Goal: Transaction & Acquisition: Book appointment/travel/reservation

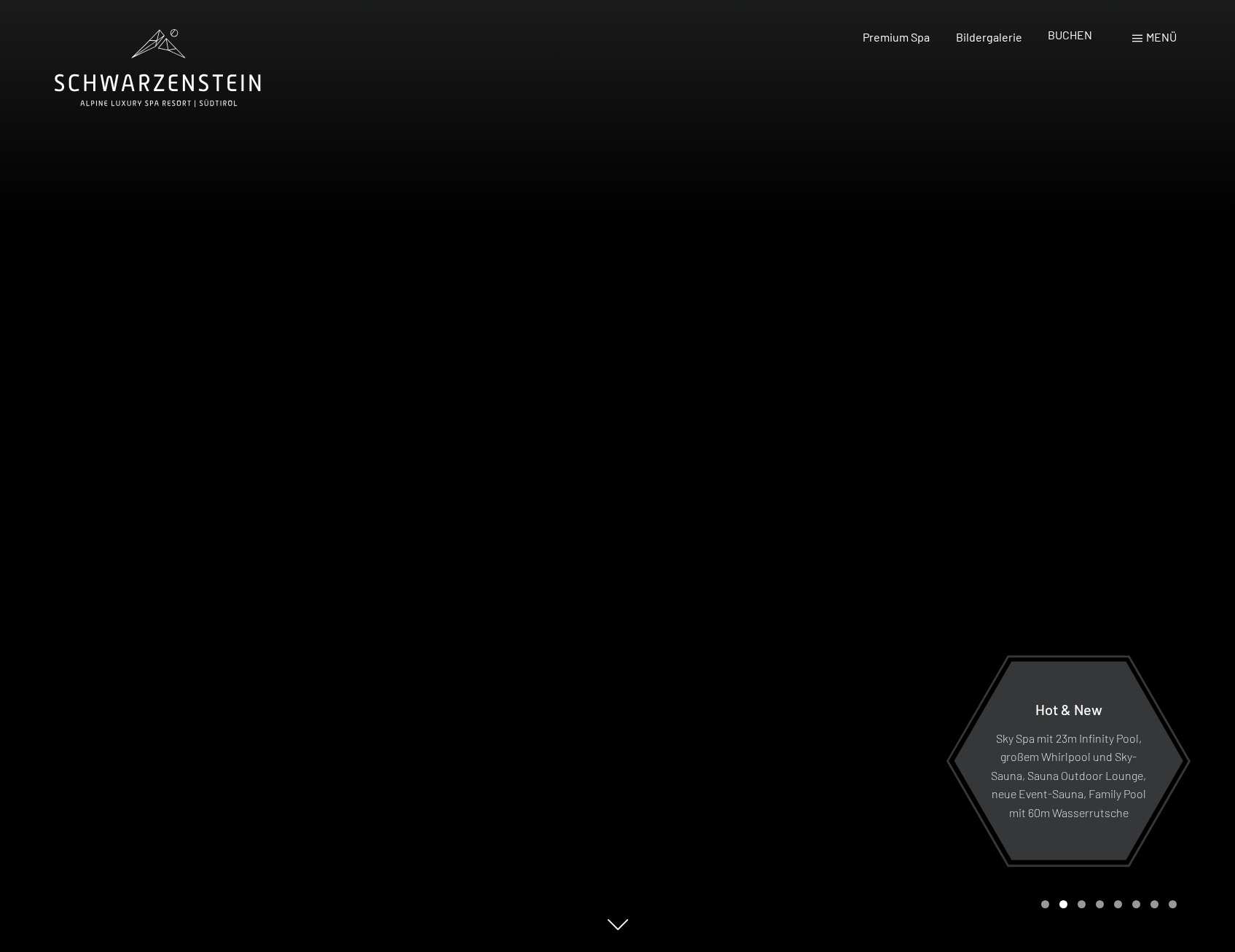
click at [1081, 34] on span "BUCHEN" at bounding box center [1070, 35] width 45 height 14
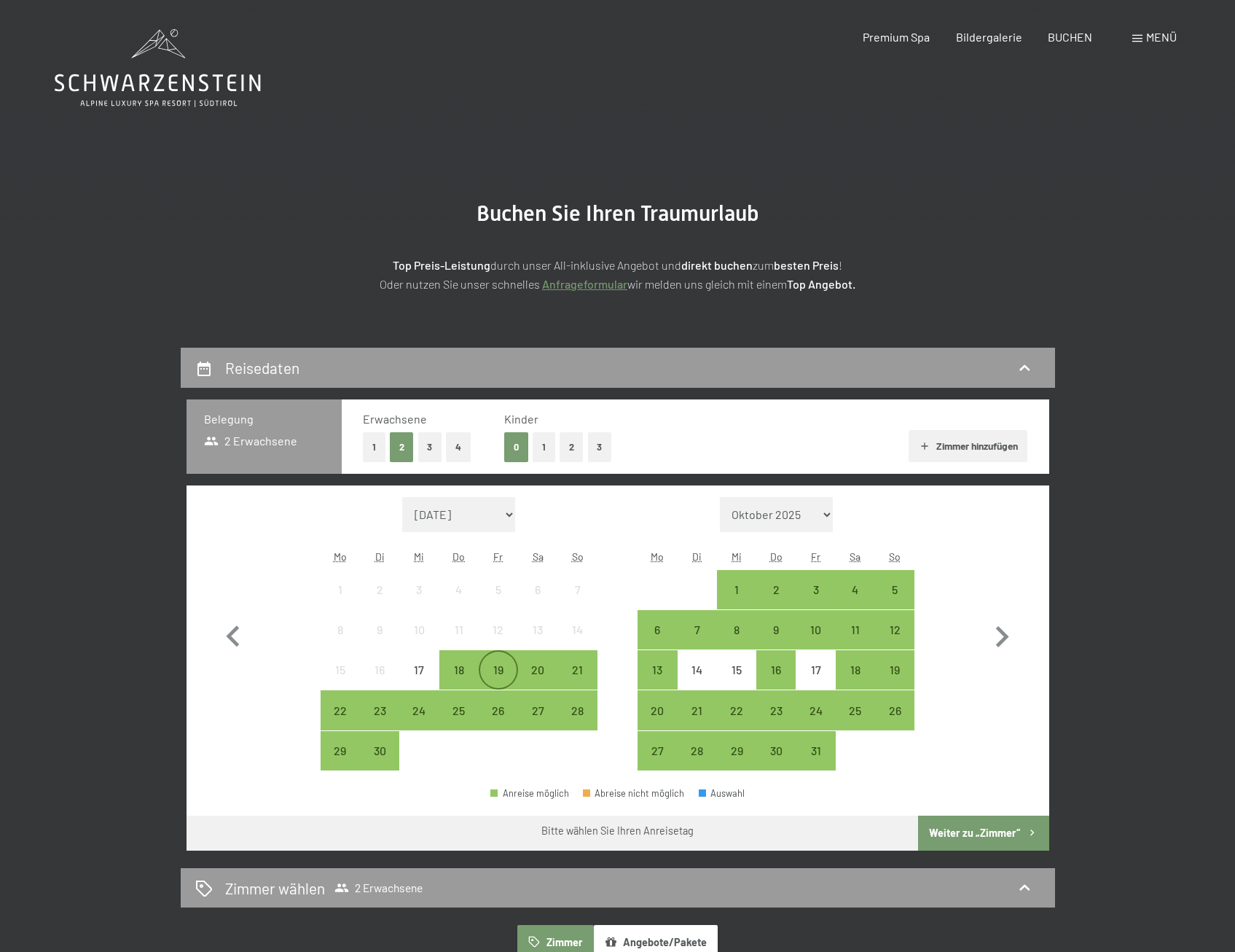
click at [495, 661] on div "19" at bounding box center [498, 670] width 37 height 37
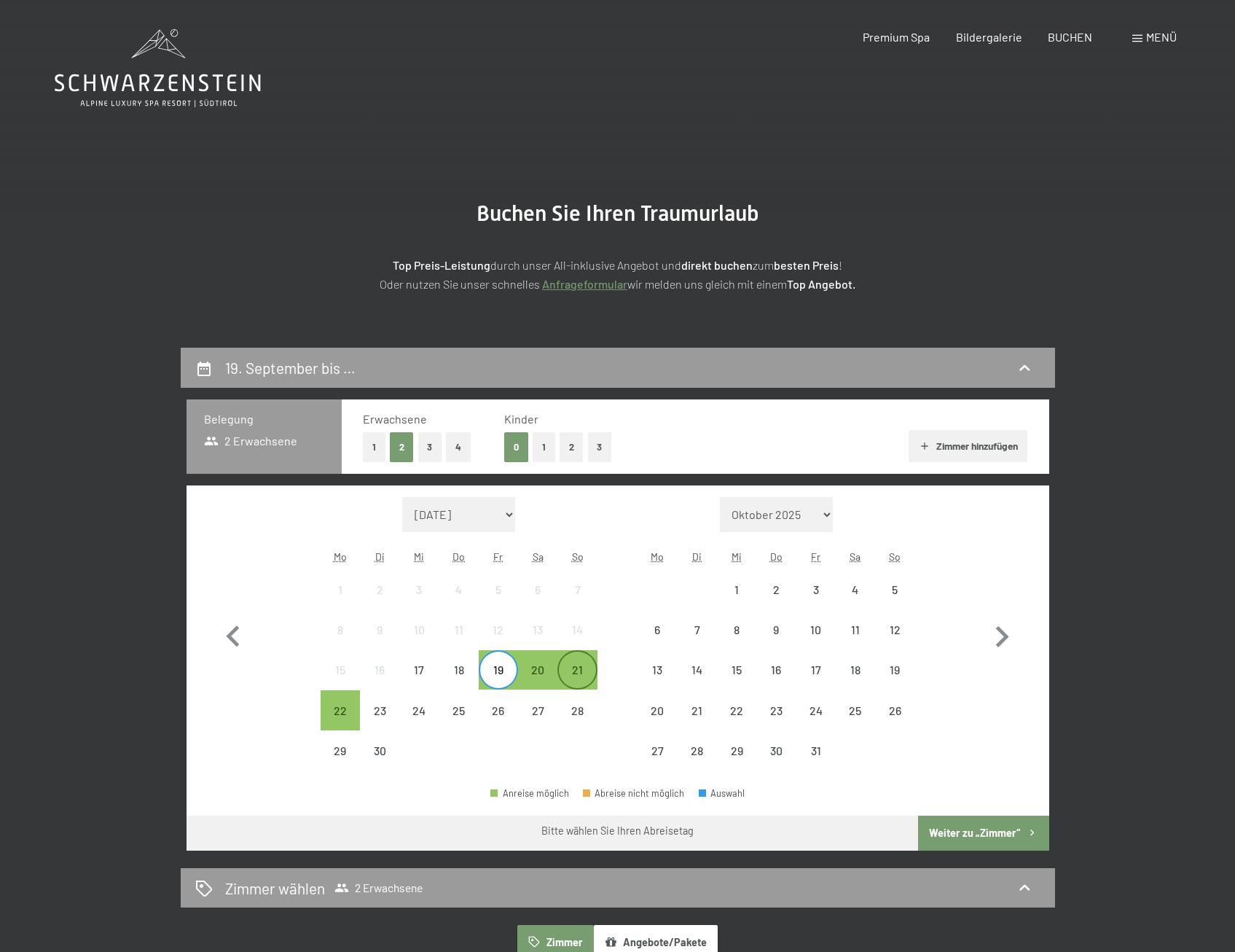
click at [578, 658] on div "21" at bounding box center [577, 670] width 37 height 37
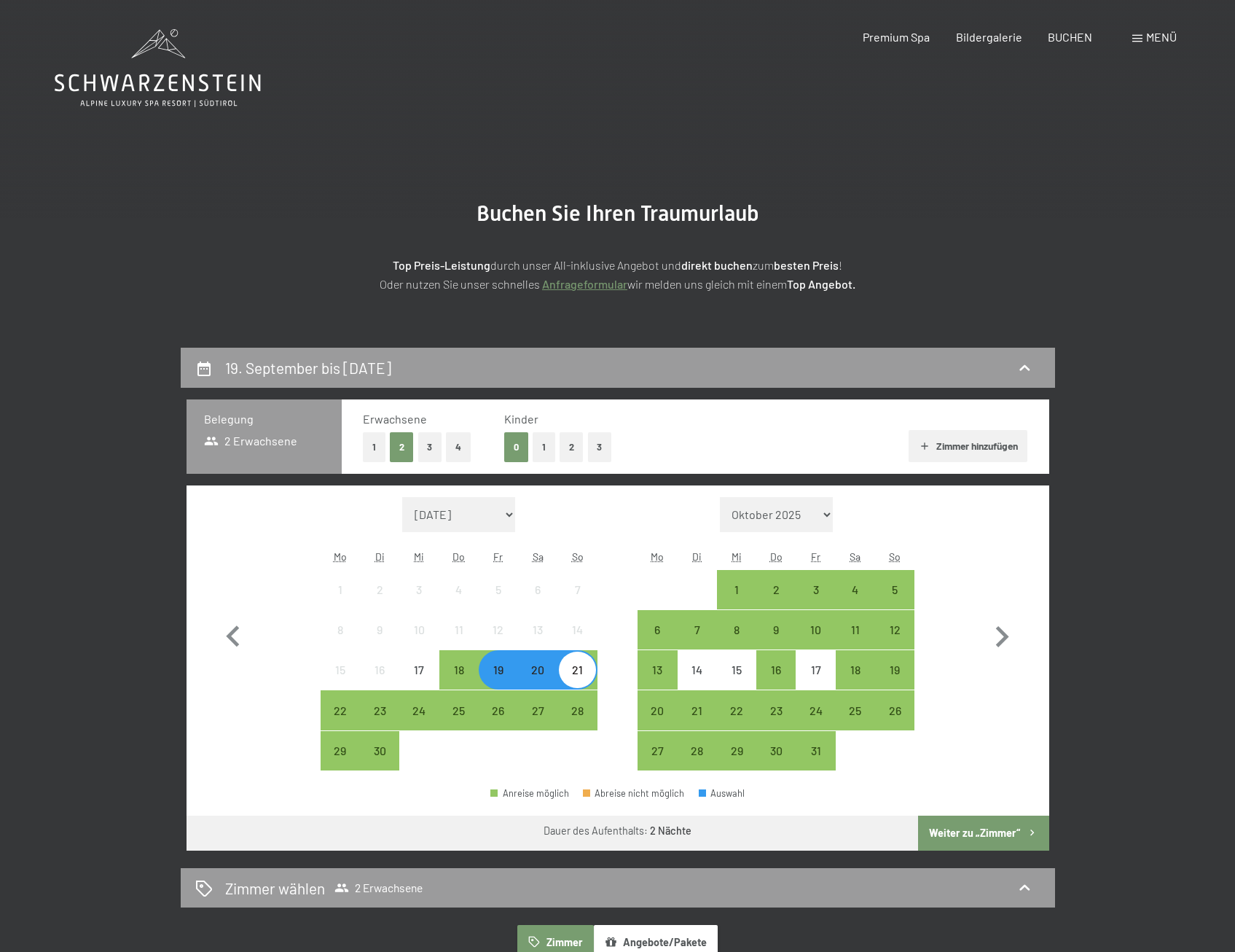
click at [562, 448] on button "2" at bounding box center [571, 447] width 24 height 30
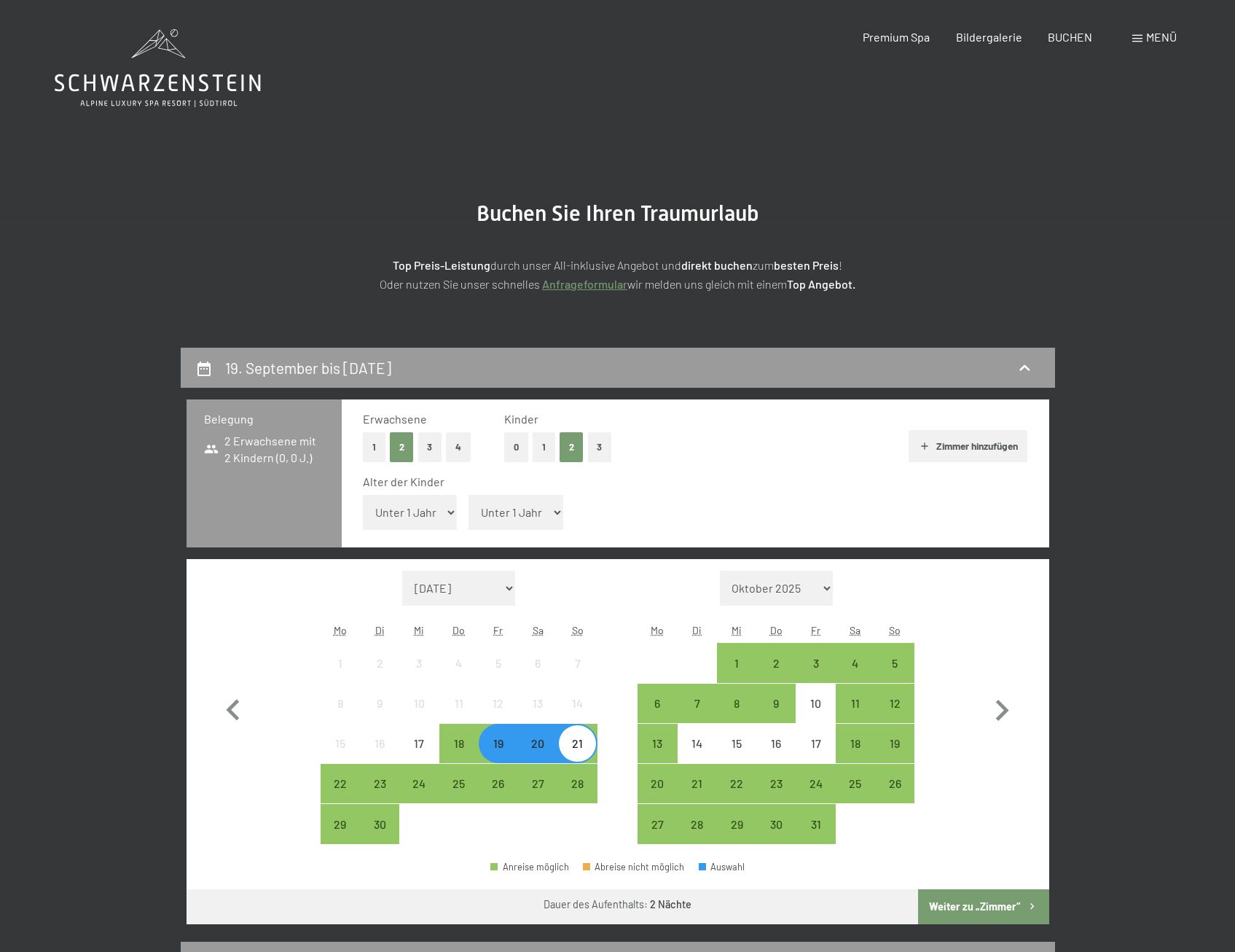
click at [440, 514] on select "Unter 1 Jahr 1 Jahr 2 Jahre 3 Jahre 4 Jahre 5 Jahre 6 Jahre 7 Jahre 8 Jahre 9 J…" at bounding box center [410, 512] width 95 height 35
select select "5"
click at [363, 495] on select "Unter 1 Jahr 1 Jahr 2 Jahre 3 Jahre 4 Jahre 5 Jahre 6 Jahre 7 Jahre 8 Jahre 9 J…" at bounding box center [410, 512] width 95 height 35
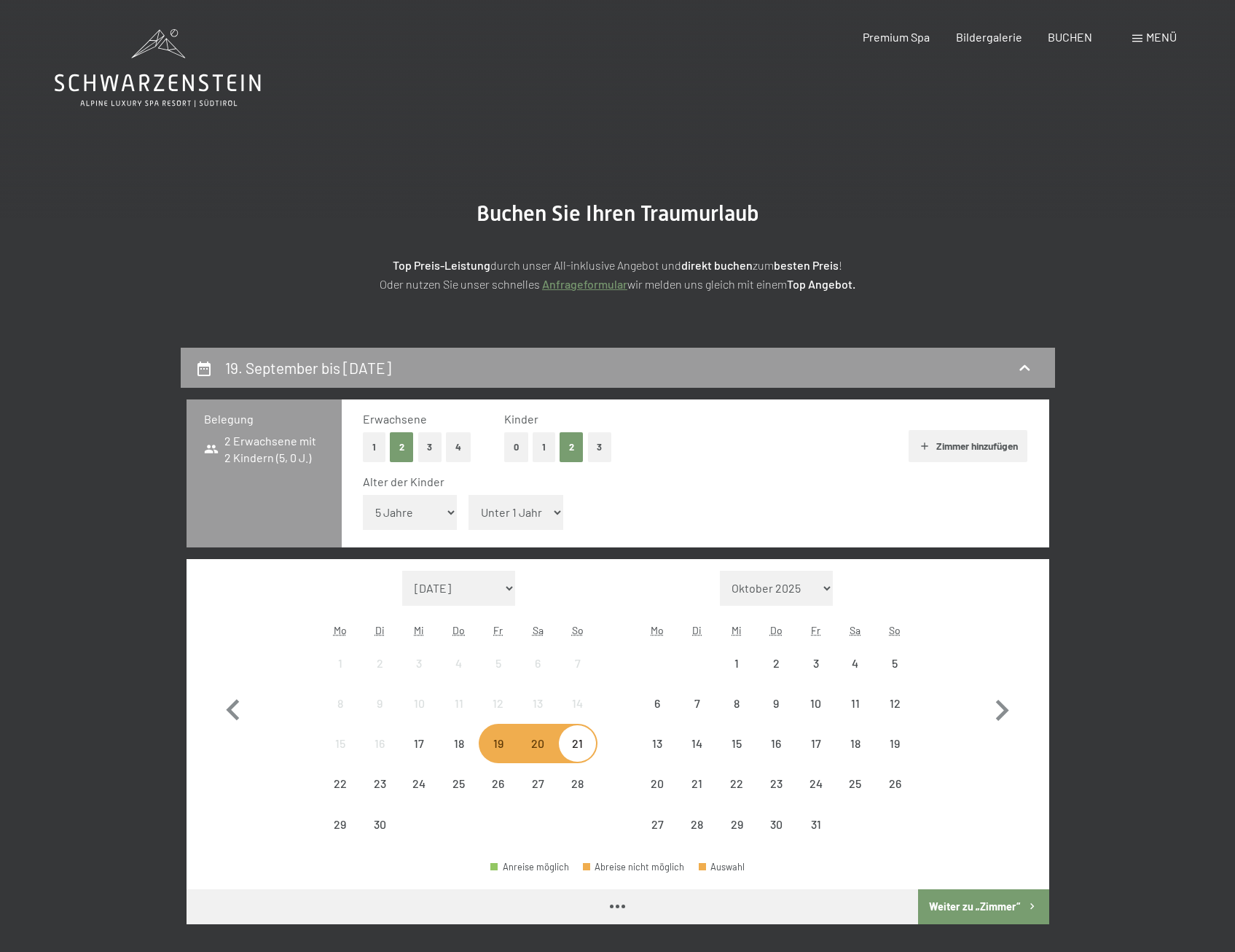
click at [519, 502] on select "Unter 1 Jahr 1 Jahr 2 Jahre 3 Jahre 4 Jahre 5 Jahre 6 Jahre 7 Jahre 8 Jahre 9 J…" at bounding box center [516, 512] width 95 height 35
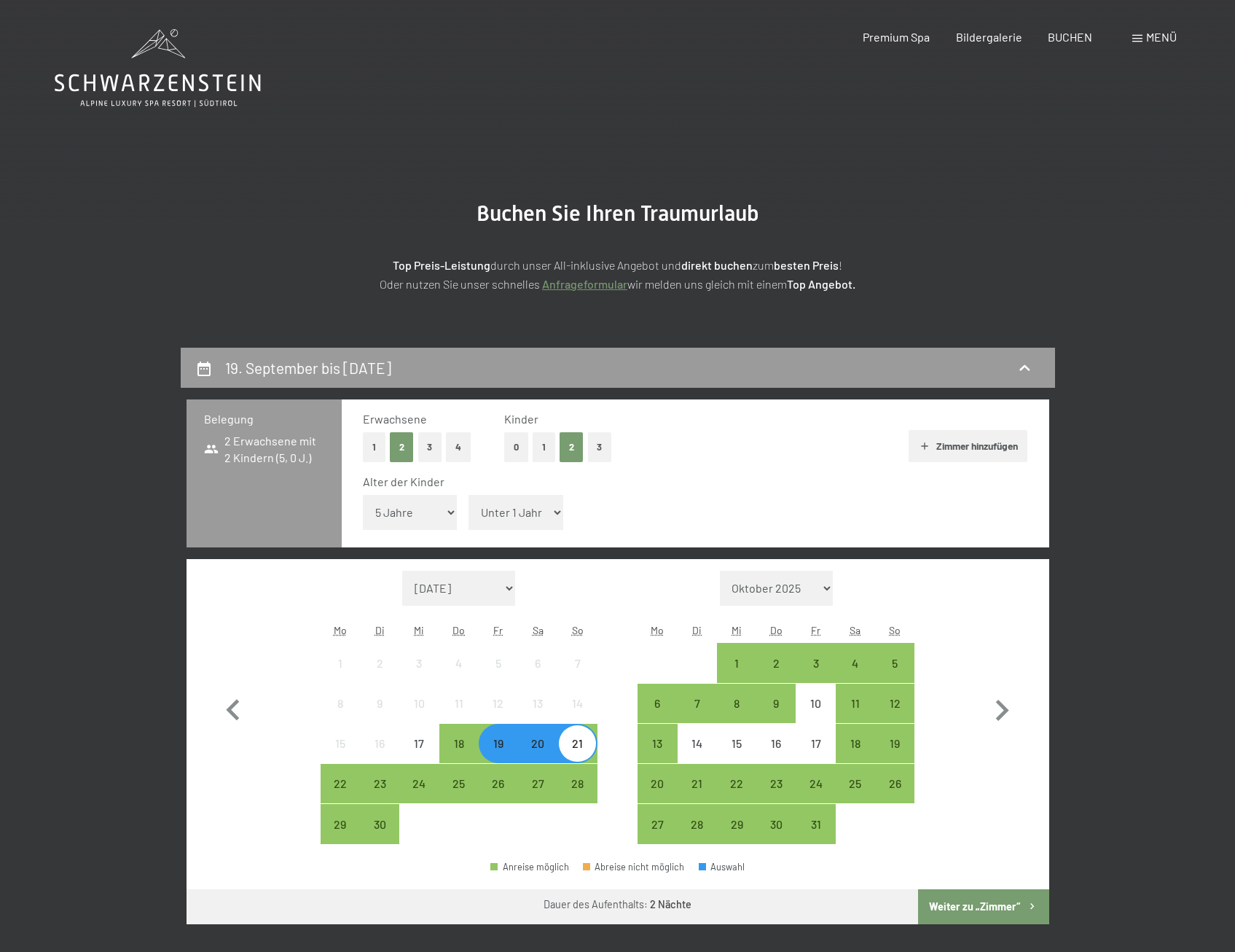
select select "6"
click at [469, 495] on select "Unter 1 Jahr 1 Jahr 2 Jahre 3 Jahre 4 Jahre 5 Jahre 6 Jahre 7 Jahre 8 Jahre 9 J…" at bounding box center [516, 512] width 95 height 35
click at [970, 909] on button "Weiter zu „Zimmer“" at bounding box center [984, 906] width 131 height 35
